Goal: Transaction & Acquisition: Purchase product/service

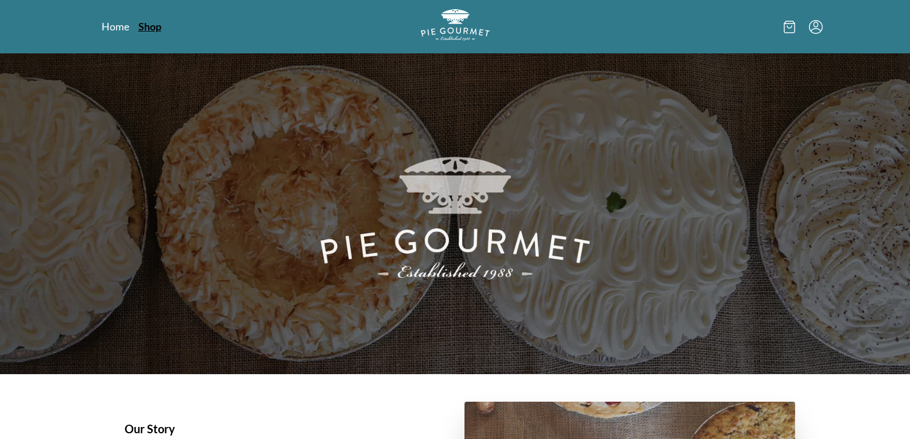
click at [153, 25] on link "Shop" at bounding box center [149, 27] width 23 height 14
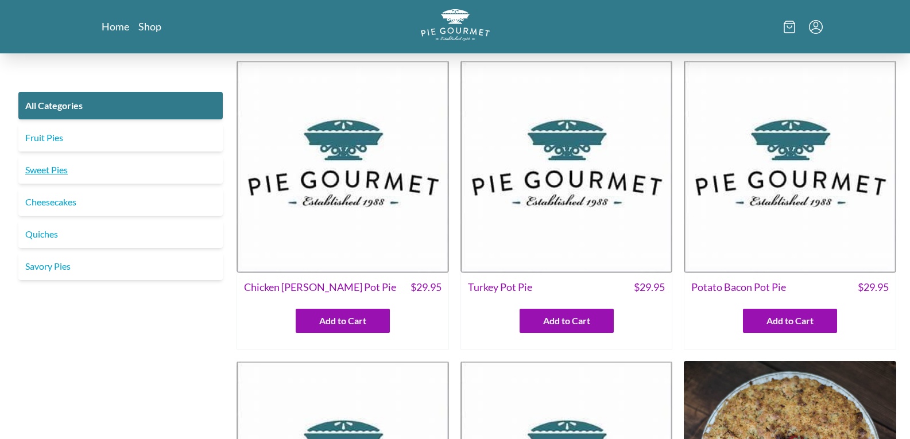
click at [47, 162] on link "Sweet Pies" at bounding box center [120, 170] width 204 height 28
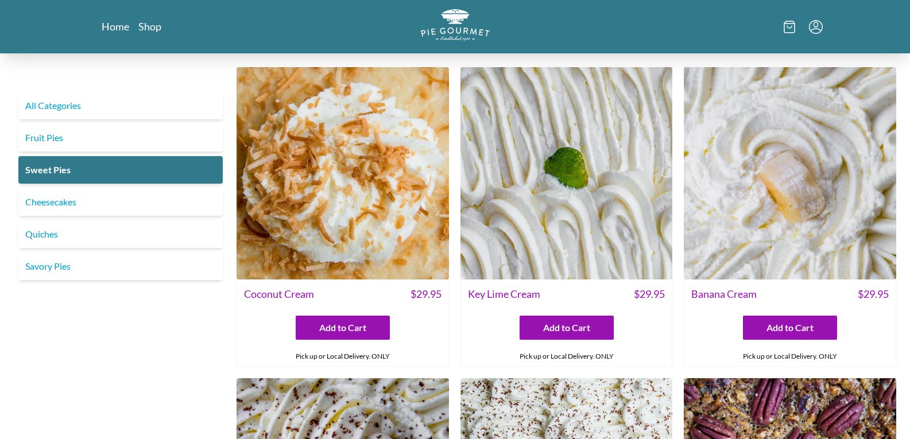
click at [557, 204] on img at bounding box center [567, 173] width 212 height 212
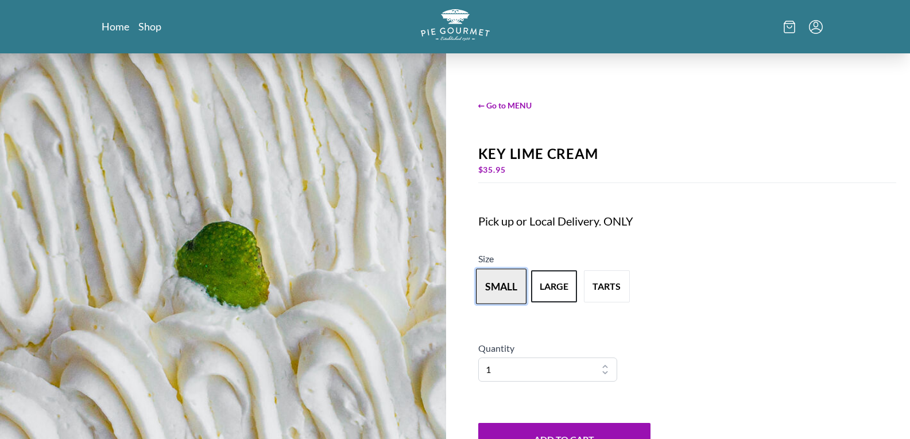
click at [501, 294] on button "small" at bounding box center [501, 287] width 51 height 36
click at [506, 281] on button "small" at bounding box center [501, 287] width 51 height 36
click at [562, 281] on button "large" at bounding box center [554, 287] width 51 height 36
click at [518, 282] on button "small" at bounding box center [501, 287] width 51 height 36
